Goal: Information Seeking & Learning: Learn about a topic

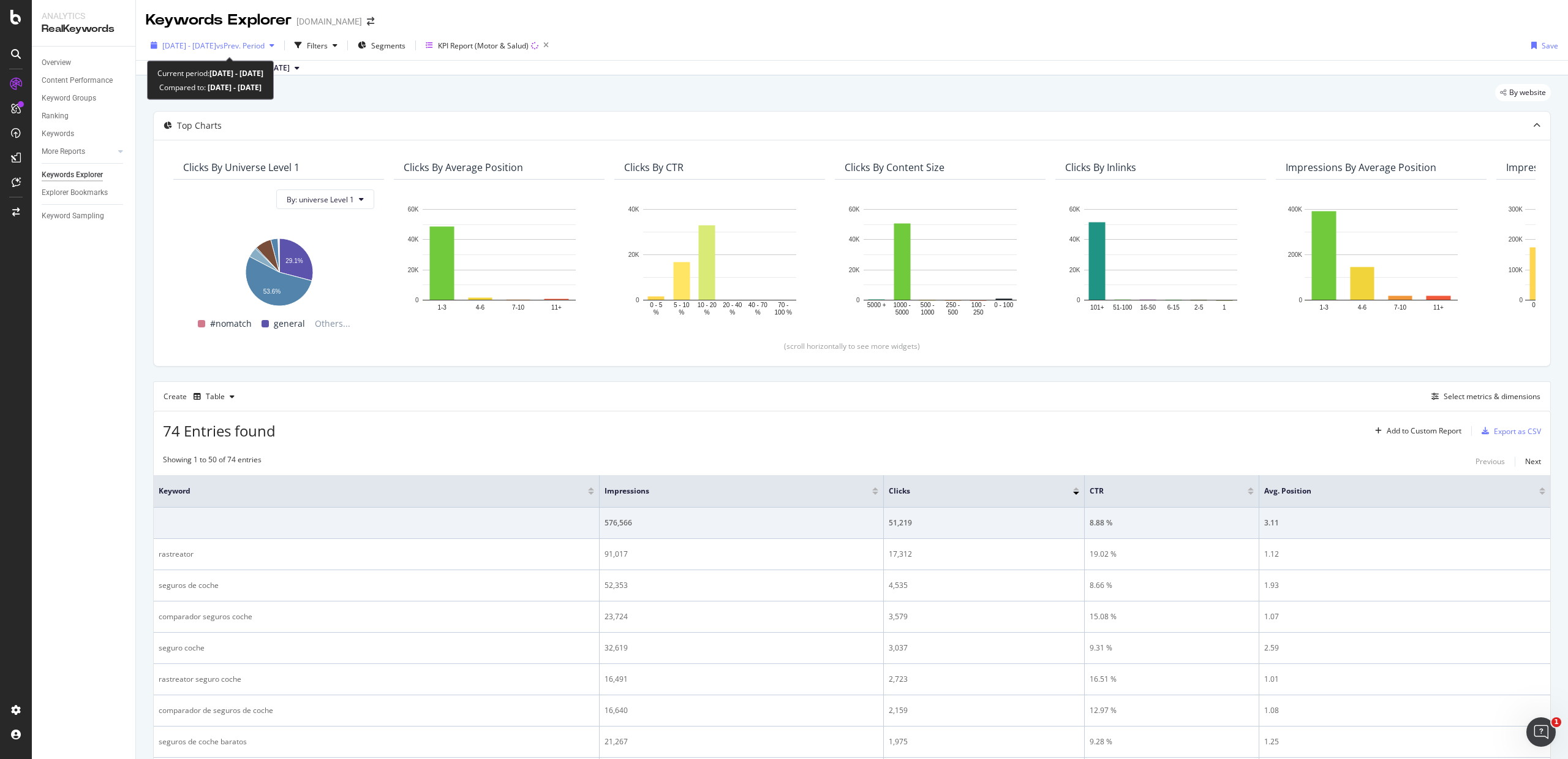
click at [265, 44] on span "vs Prev. Period" at bounding box center [241, 45] width 48 height 11
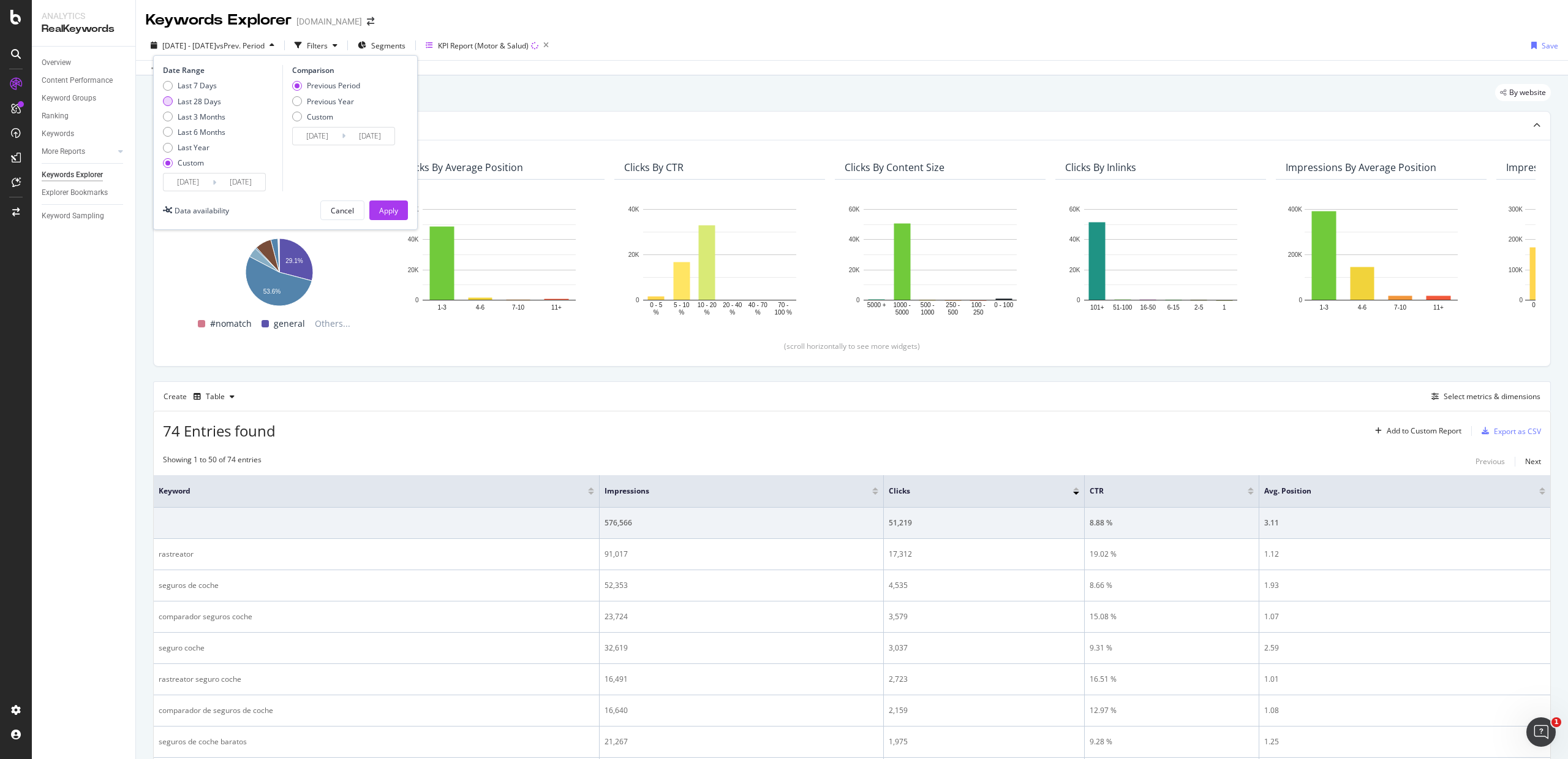
click at [207, 102] on div "Last 28 Days" at bounding box center [199, 102] width 44 height 11
type input "[DATE]"
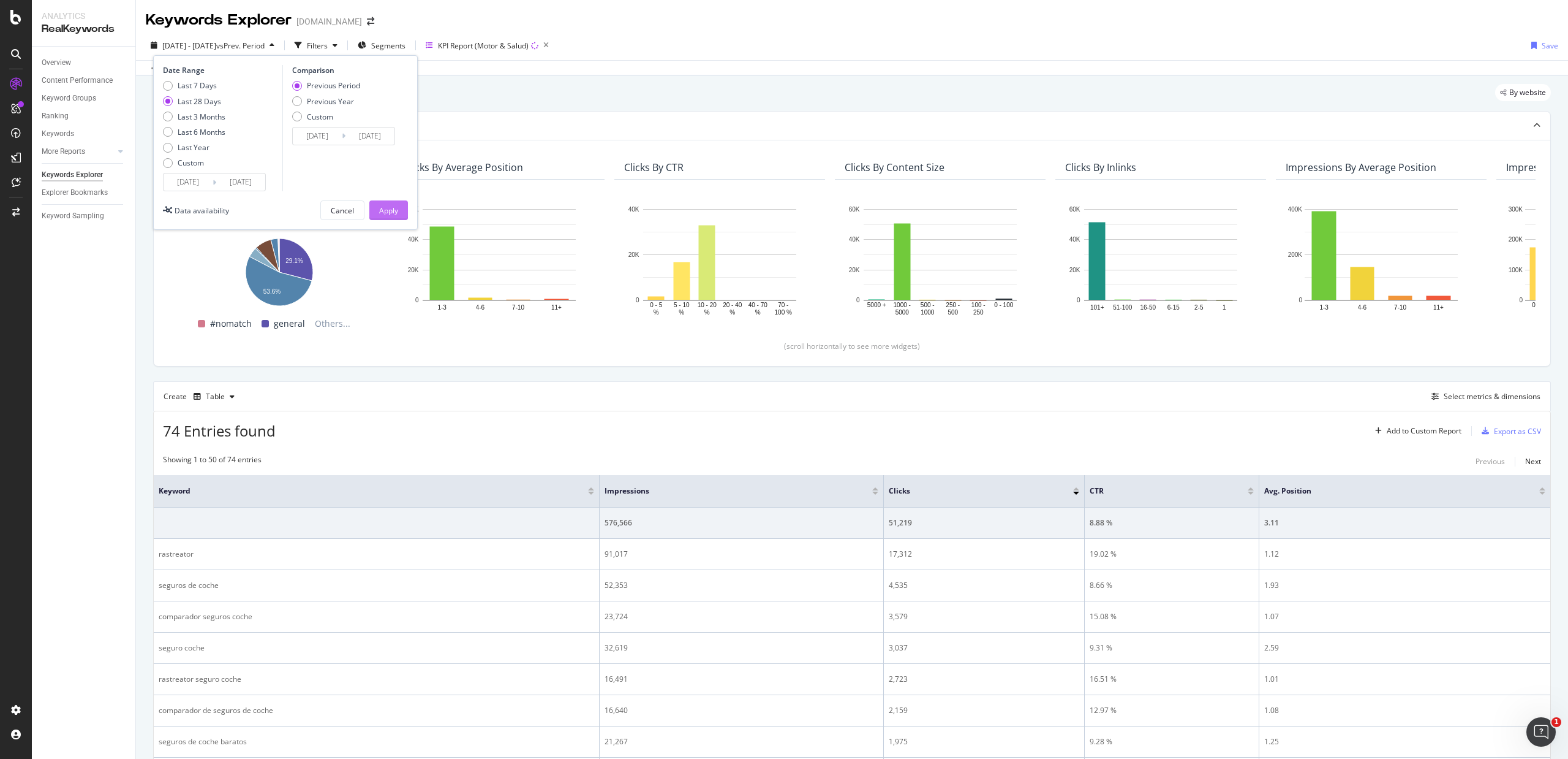
click at [396, 210] on div "Apply" at bounding box center [388, 210] width 19 height 11
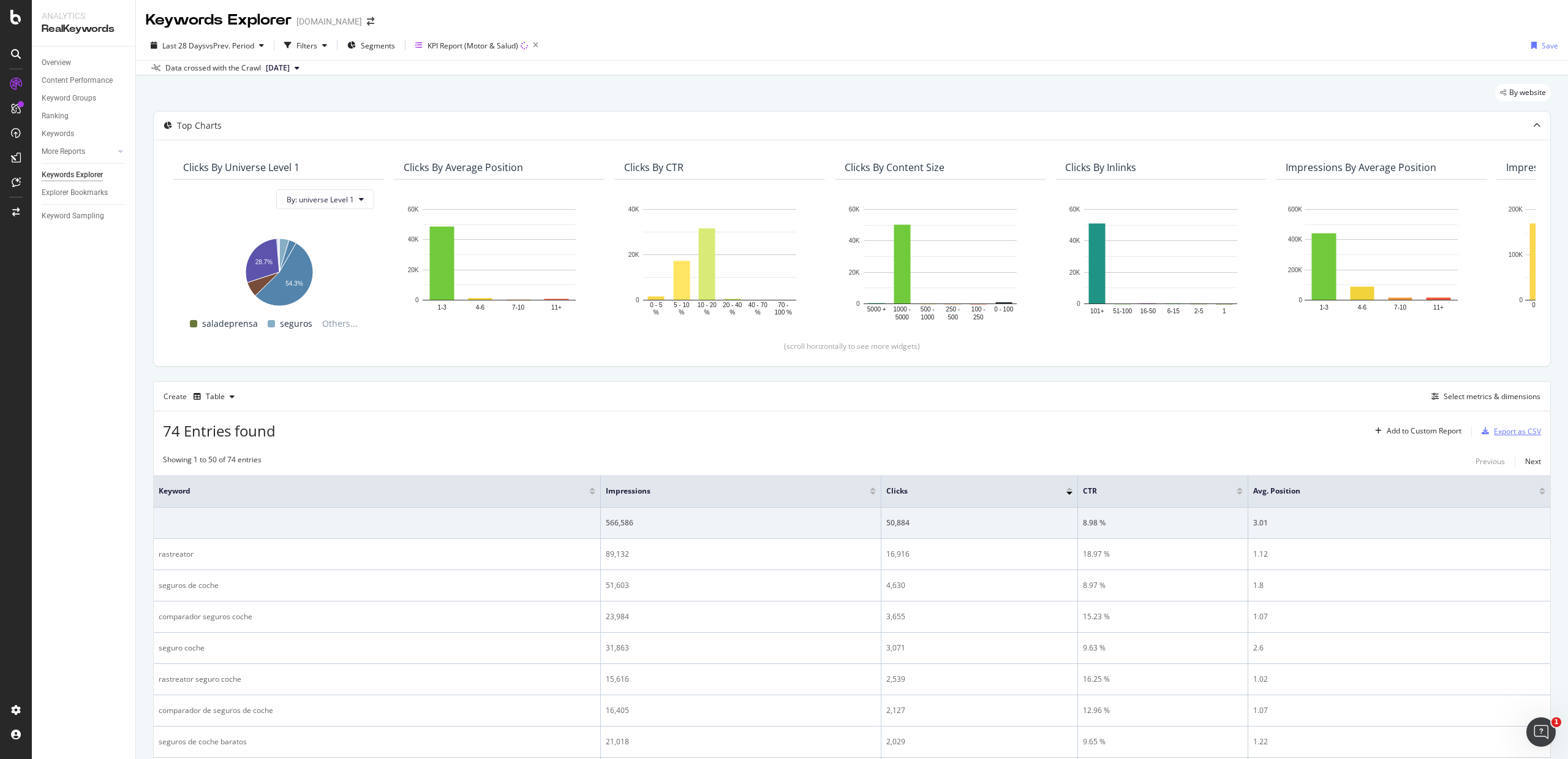
click at [1507, 433] on div "Export as CSV" at bounding box center [1517, 432] width 47 height 11
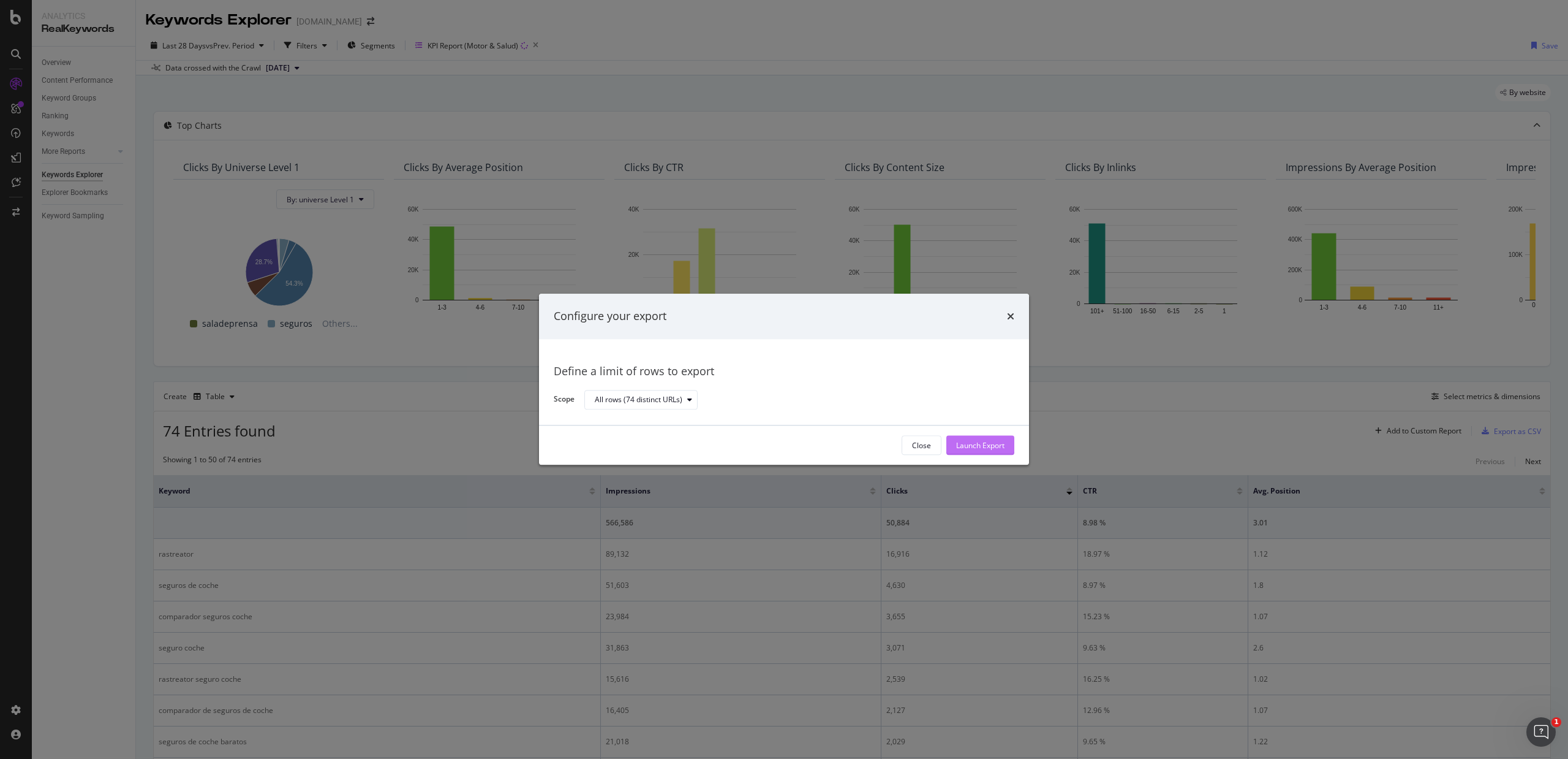
click at [990, 441] on div "Launch Export" at bounding box center [981, 445] width 48 height 11
